Goal: Task Accomplishment & Management: Manage account settings

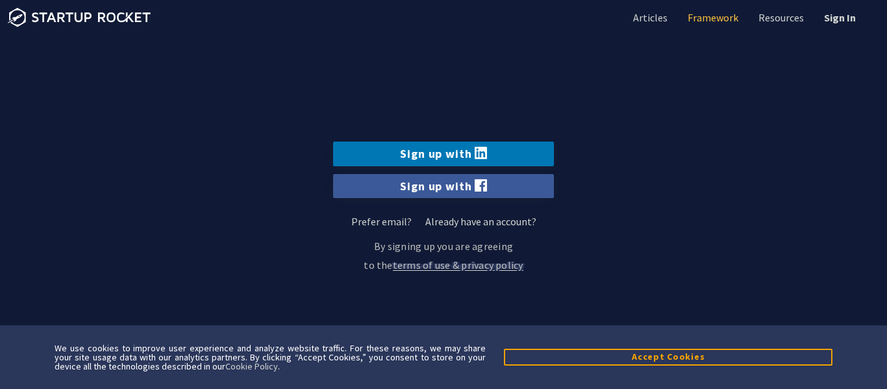
click at [716, 13] on link "Framework" at bounding box center [711, 17] width 53 height 14
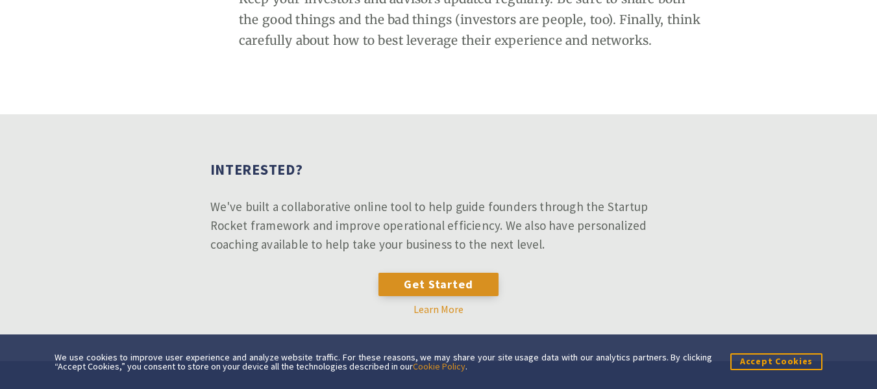
scroll to position [5896, 0]
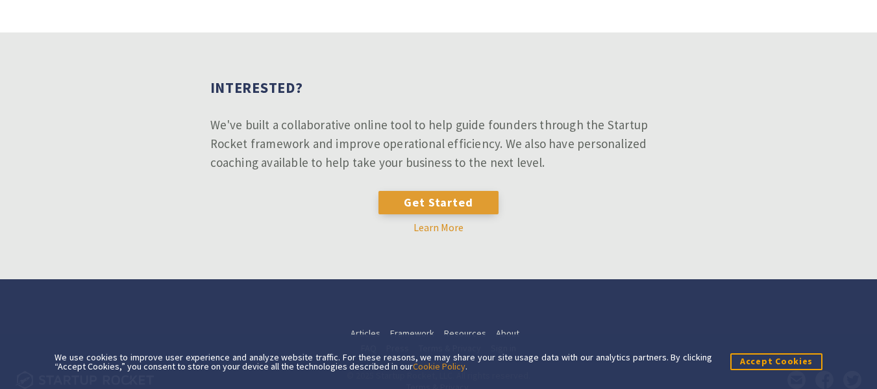
click at [474, 191] on link "Get Started" at bounding box center [439, 202] width 120 height 23
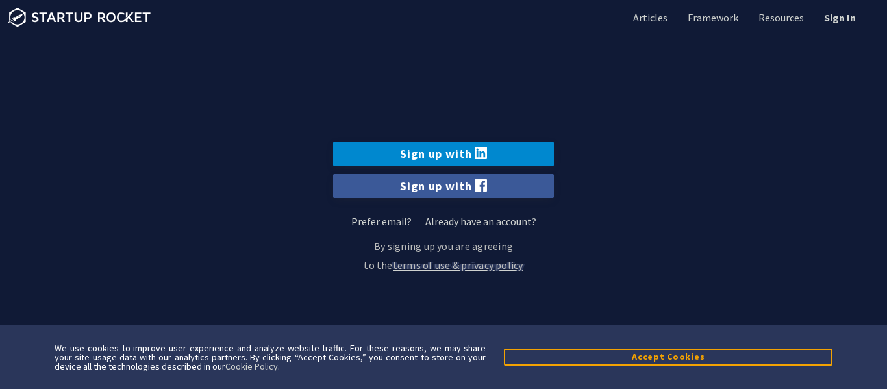
click at [475, 154] on icon at bounding box center [481, 153] width 12 height 12
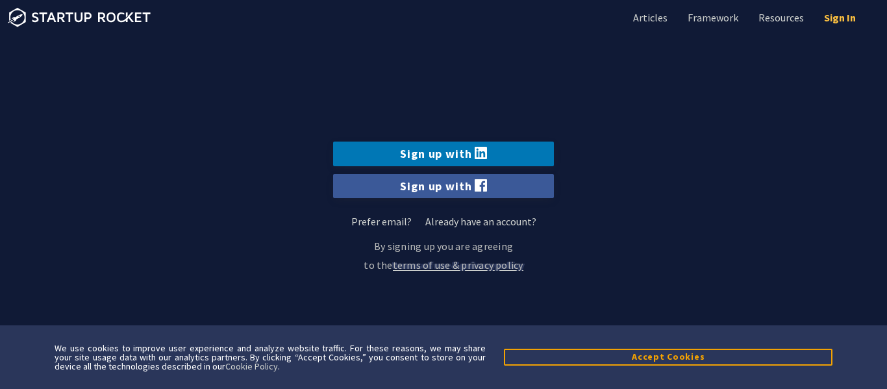
click at [846, 10] on link "Sign In" at bounding box center [839, 17] width 34 height 14
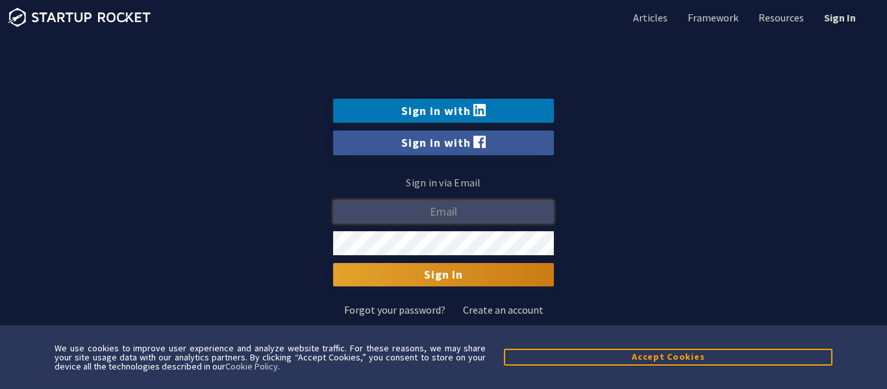
click at [457, 216] on input "email" at bounding box center [443, 212] width 221 height 24
type input "[EMAIL_ADDRESS][DOMAIN_NAME]"
click at [333, 263] on input "Sign In" at bounding box center [443, 274] width 221 height 23
